Goal: Task Accomplishment & Management: Use online tool/utility

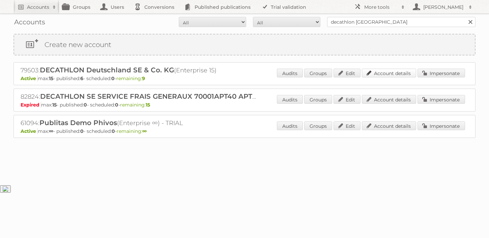
click at [403, 76] on link "Account details" at bounding box center [389, 72] width 54 height 9
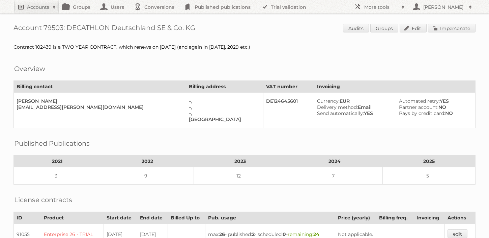
click at [41, 11] on link "Accounts" at bounding box center [36, 6] width 46 height 13
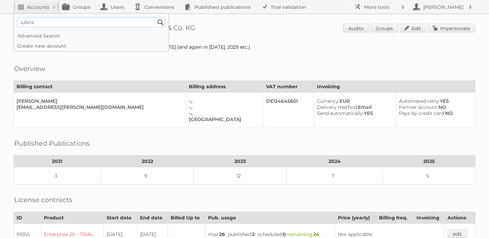
type input"] "Libris"
click at [156, 17] on input "Search" at bounding box center [161, 22] width 10 height 10
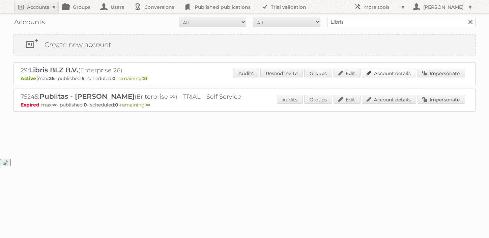
click at [396, 68] on link "Account details" at bounding box center [389, 72] width 54 height 9
click at [396, 73] on link "Account details" at bounding box center [389, 72] width 54 height 9
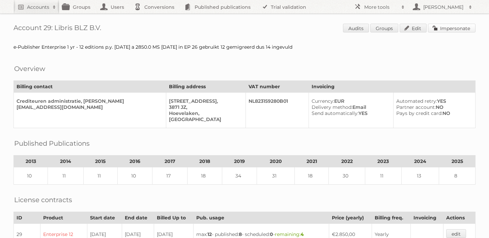
click at [446, 29] on link "Impersonate" at bounding box center [452, 28] width 48 height 9
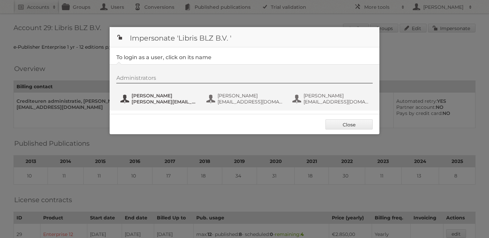
click at [167, 97] on span "[PERSON_NAME]" at bounding box center [164, 95] width 65 height 6
